Goal: Navigation & Orientation: Find specific page/section

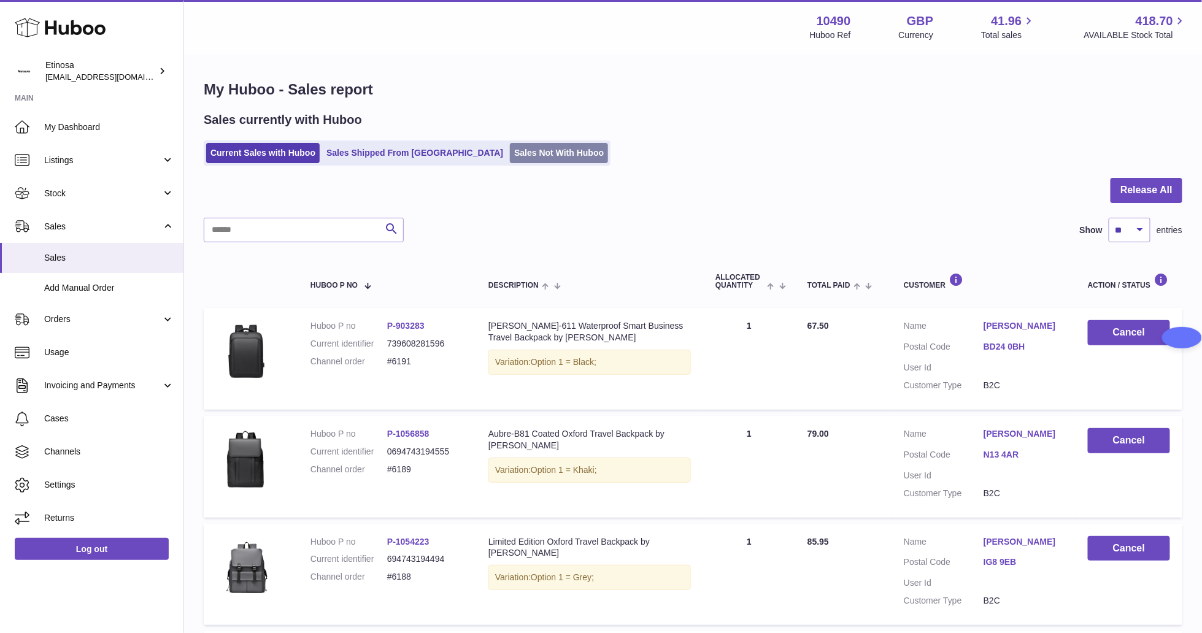
click at [510, 155] on link "Sales Not With Huboo" at bounding box center [559, 153] width 98 height 20
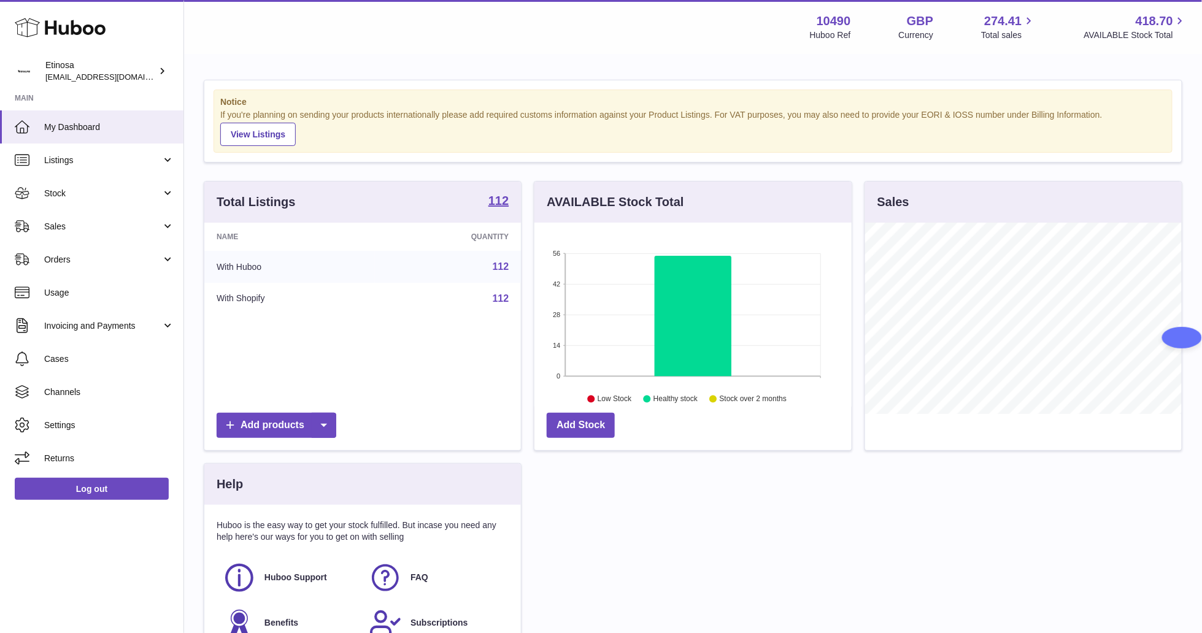
scroll to position [191, 317]
click at [80, 228] on span "Sales" at bounding box center [102, 227] width 117 height 12
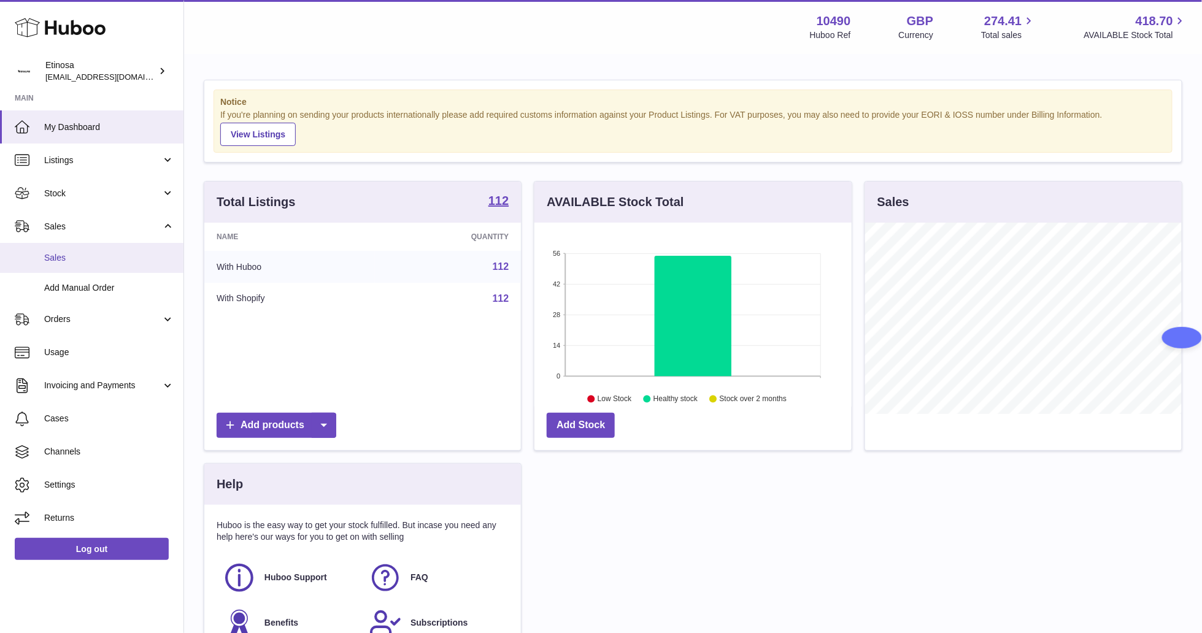
click at [117, 252] on span "Sales" at bounding box center [109, 258] width 130 height 12
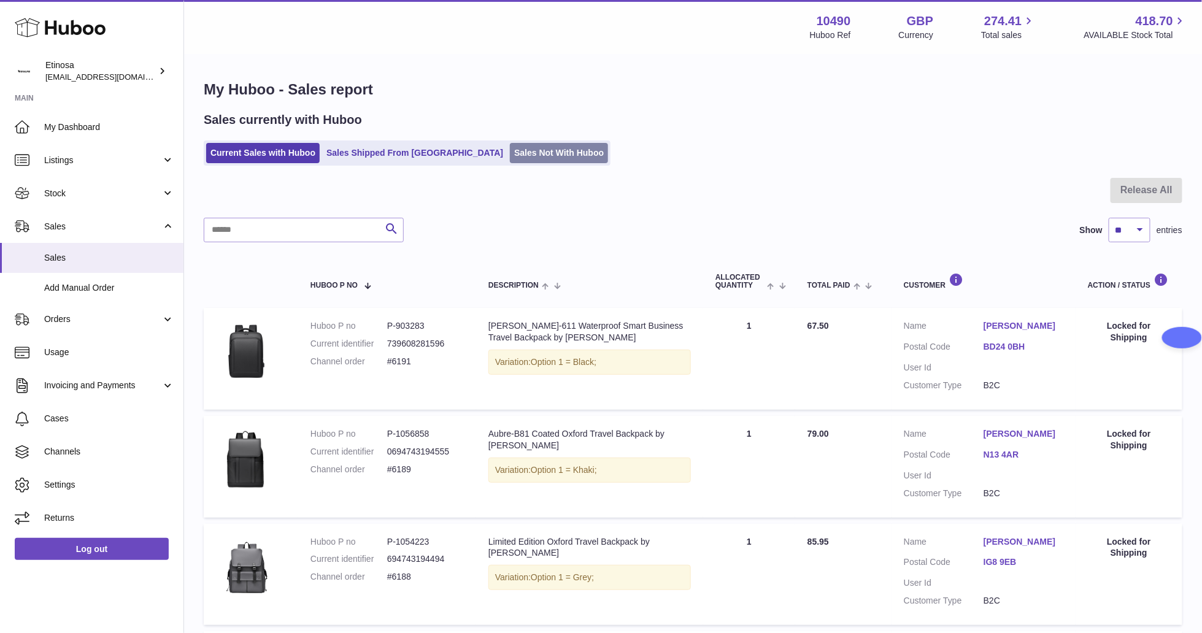
click at [525, 154] on link "Sales Not With Huboo" at bounding box center [559, 153] width 98 height 20
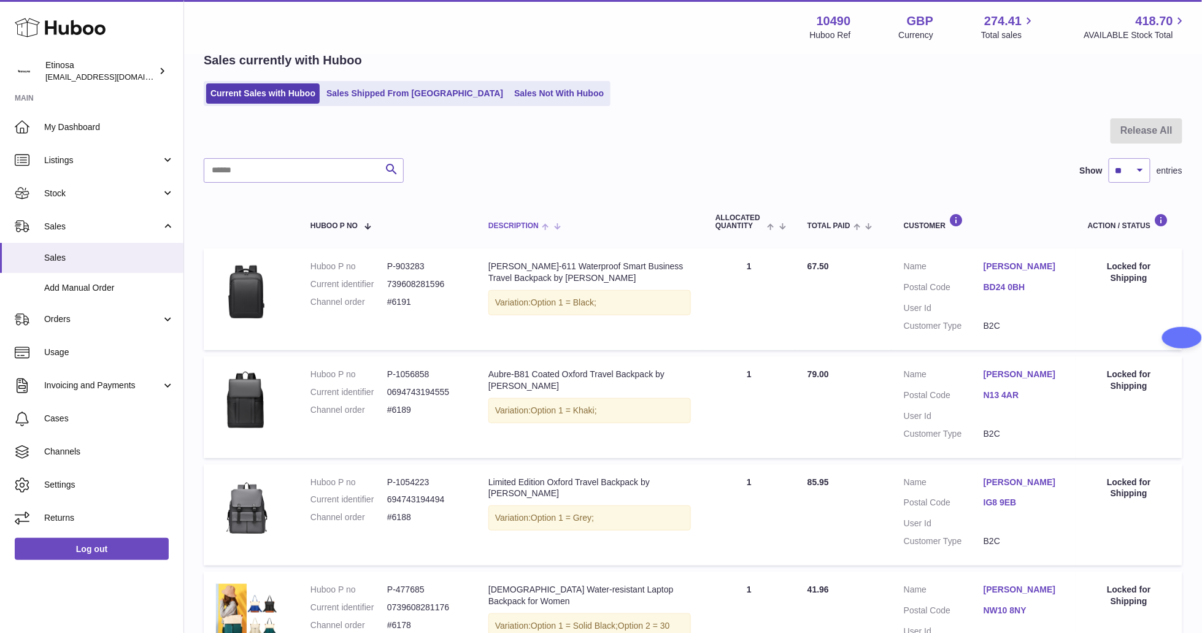
scroll to position [92, 0]
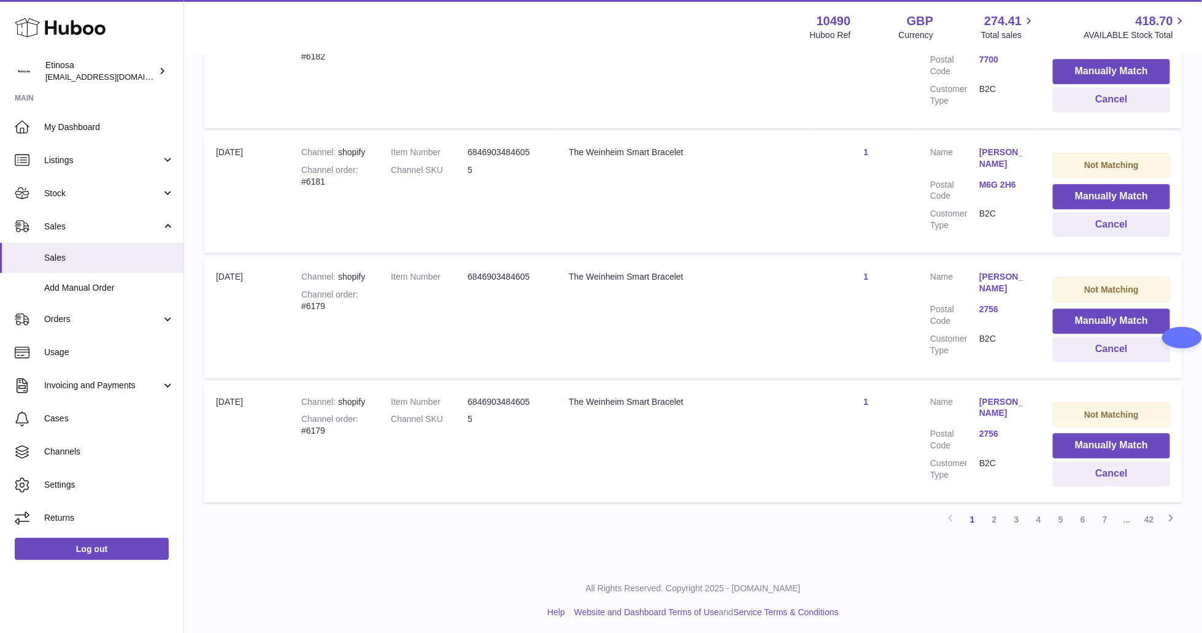
scroll to position [1201, 0]
click at [999, 512] on link "2" at bounding box center [995, 519] width 22 height 22
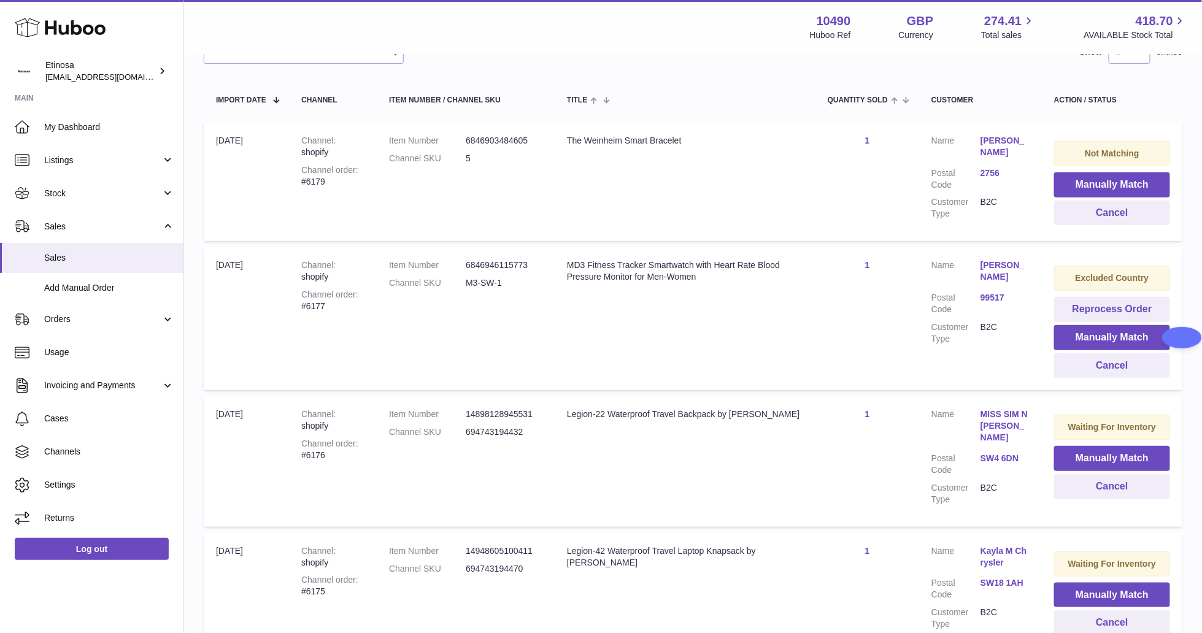
scroll to position [55, 0]
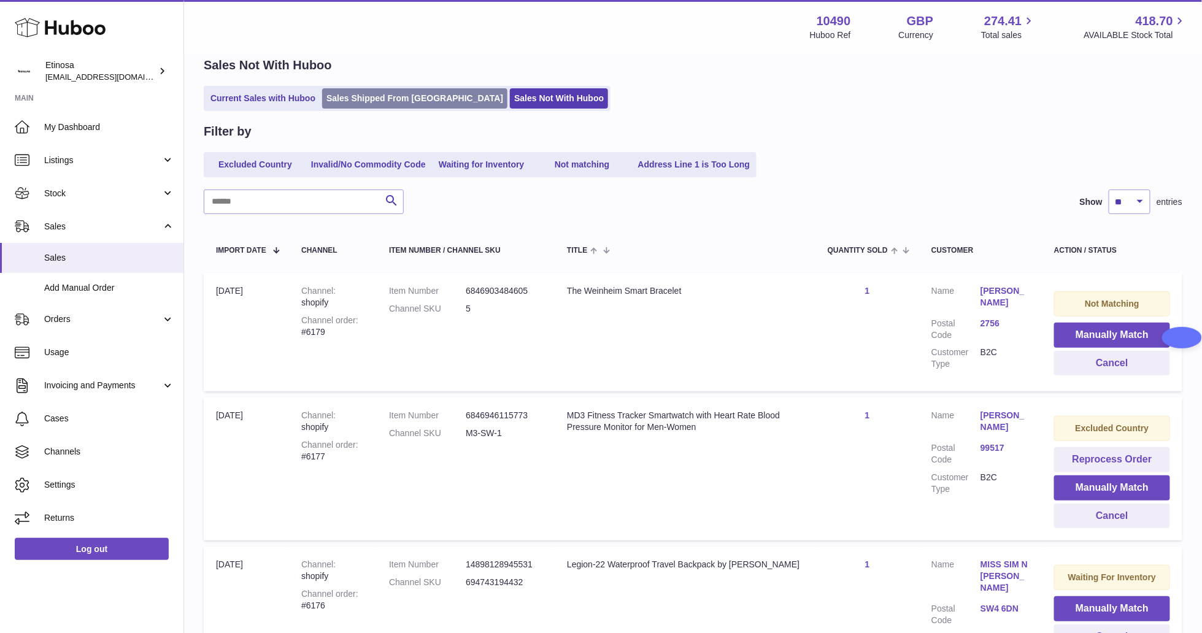
click at [382, 96] on link "Sales Shipped From [GEOGRAPHIC_DATA]" at bounding box center [414, 98] width 185 height 20
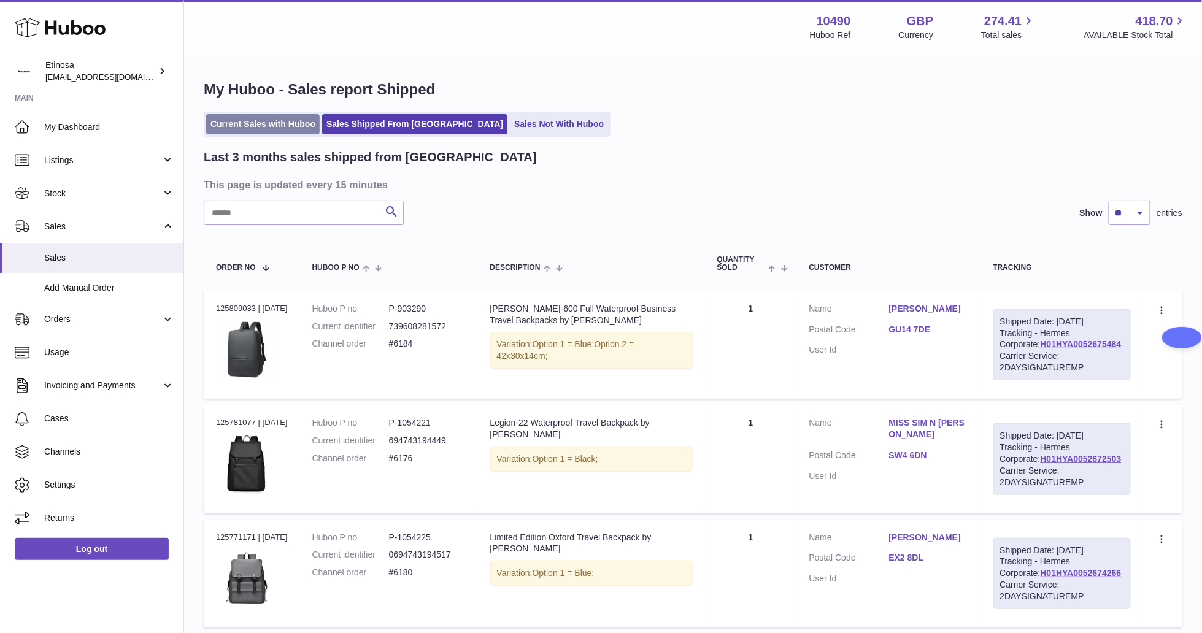
click at [279, 126] on link "Current Sales with Huboo" at bounding box center [263, 124] width 114 height 20
